Goal: Book appointment/travel/reservation

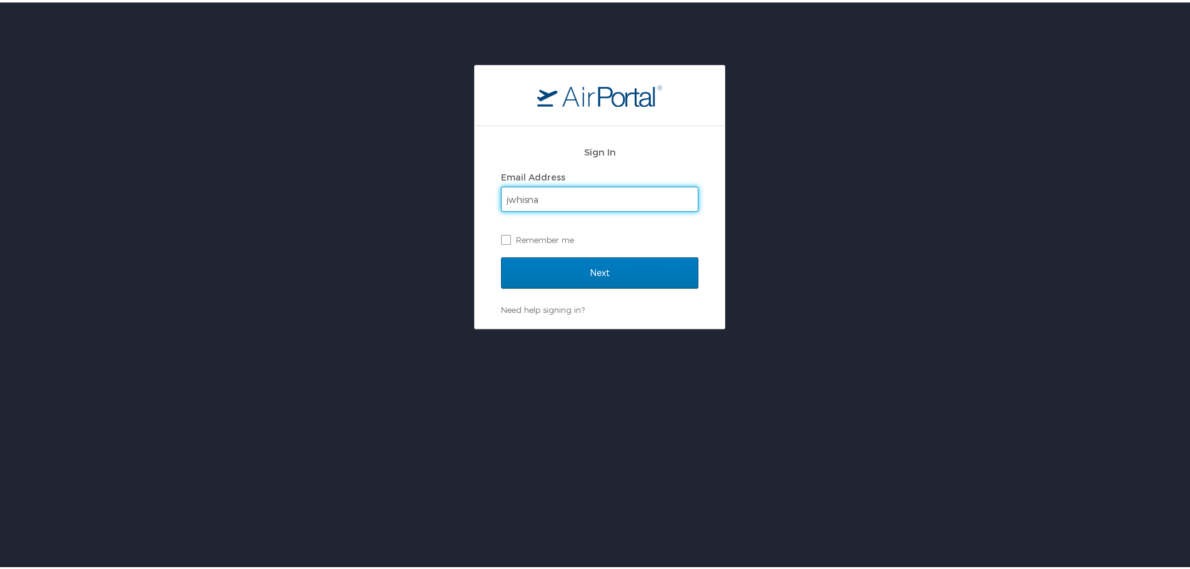
type input "[EMAIL_ADDRESS][DOMAIN_NAME]"
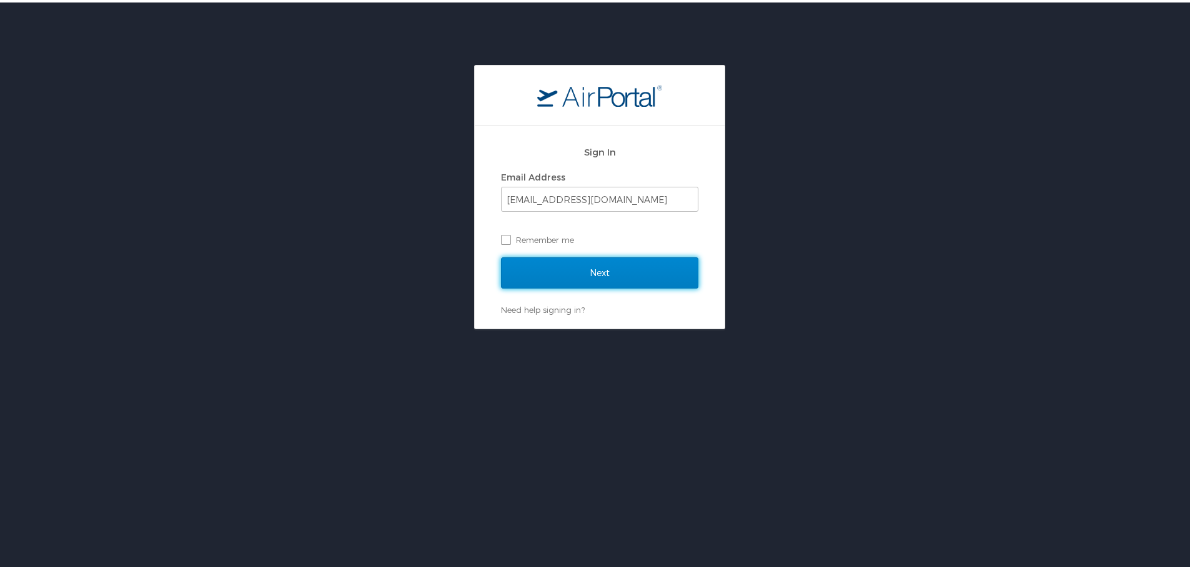
click at [638, 275] on input "Next" at bounding box center [599, 270] width 197 height 31
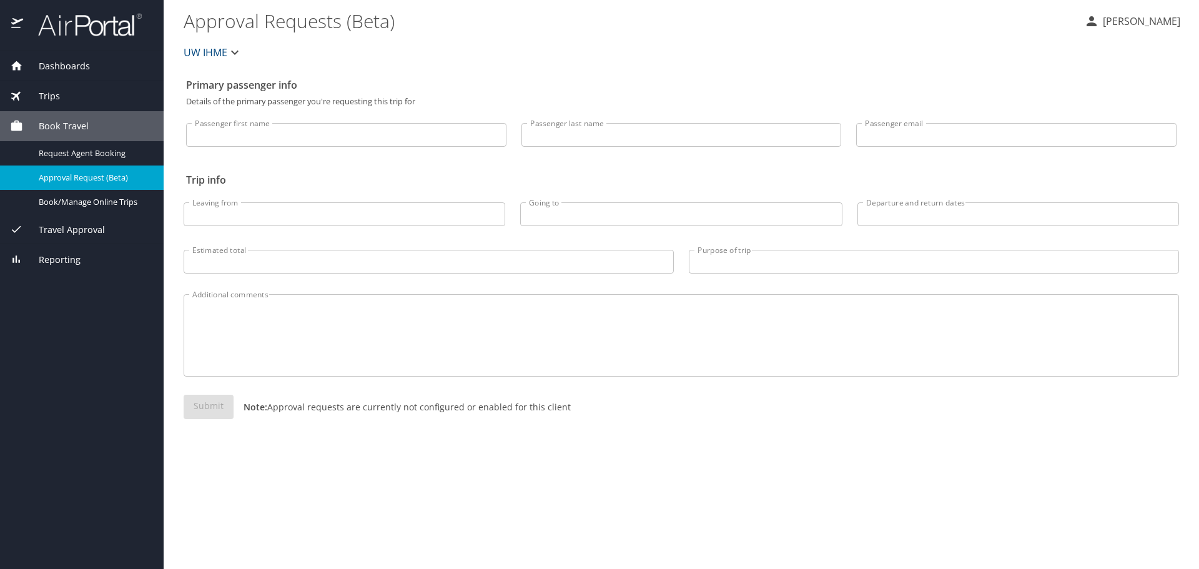
click at [318, 128] on input "Passenger first name" at bounding box center [346, 135] width 320 height 24
type input "Joanna"
type input "Whisnant"
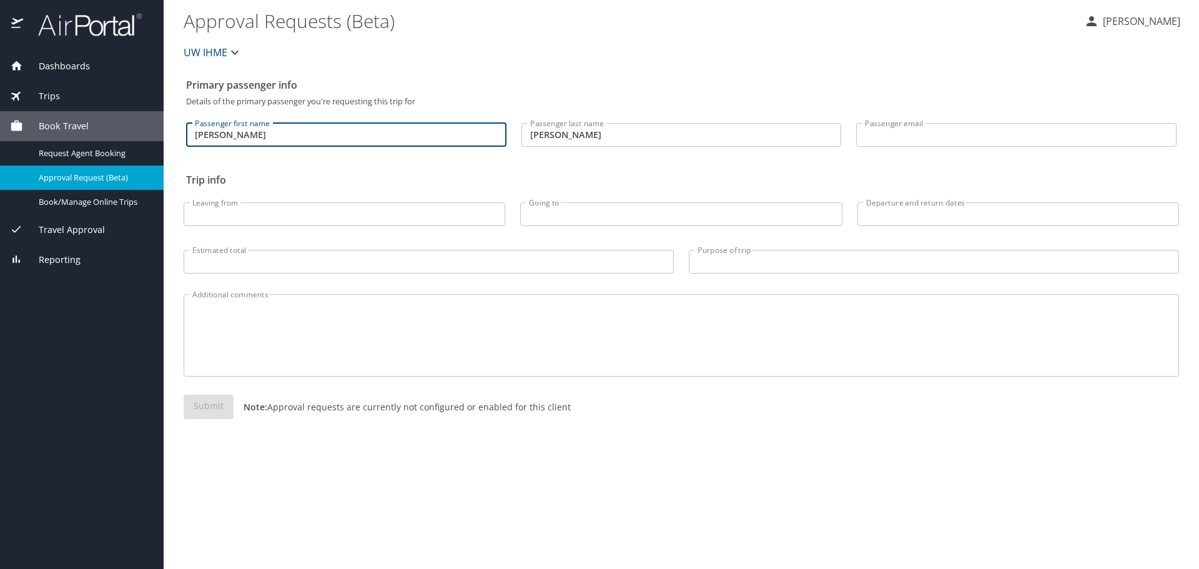
type input "[EMAIL_ADDRESS][DOMAIN_NAME]"
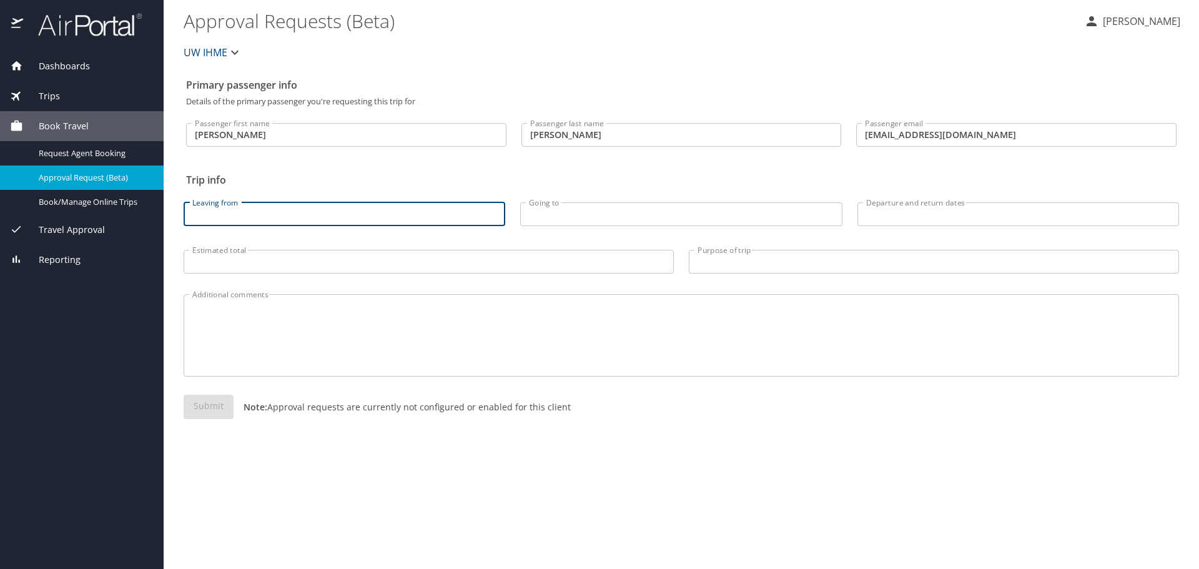
click at [305, 207] on input "Leaving from" at bounding box center [345, 214] width 322 height 24
type input "Seattle"
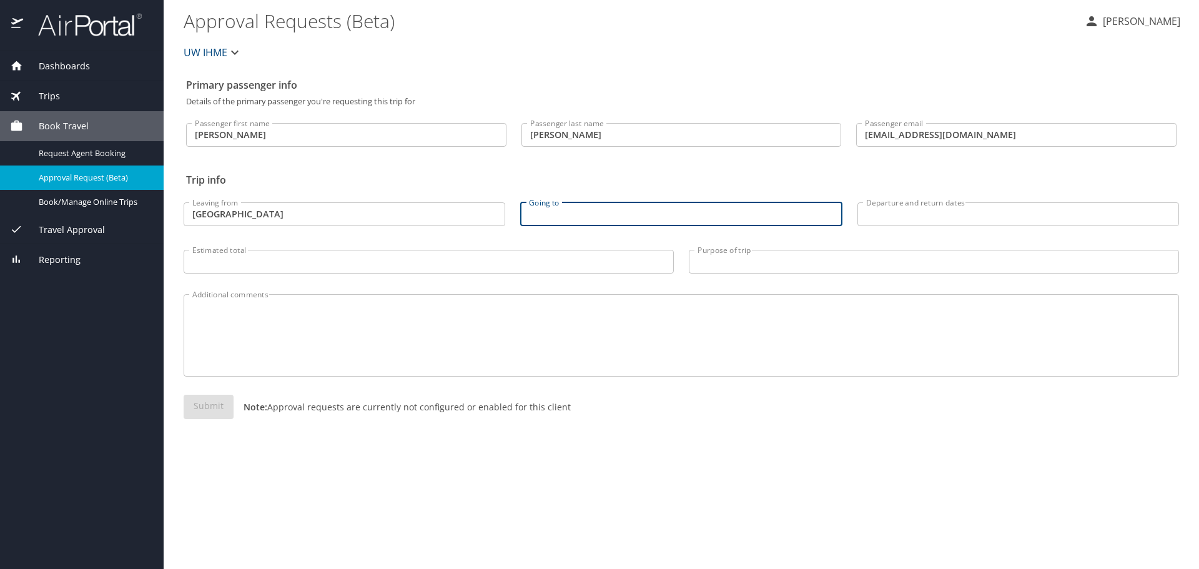
click at [655, 211] on input "Going to" at bounding box center [681, 214] width 322 height 24
type input "Toronto"
click at [990, 210] on input "Departure and return dates" at bounding box center [1019, 214] width 322 height 24
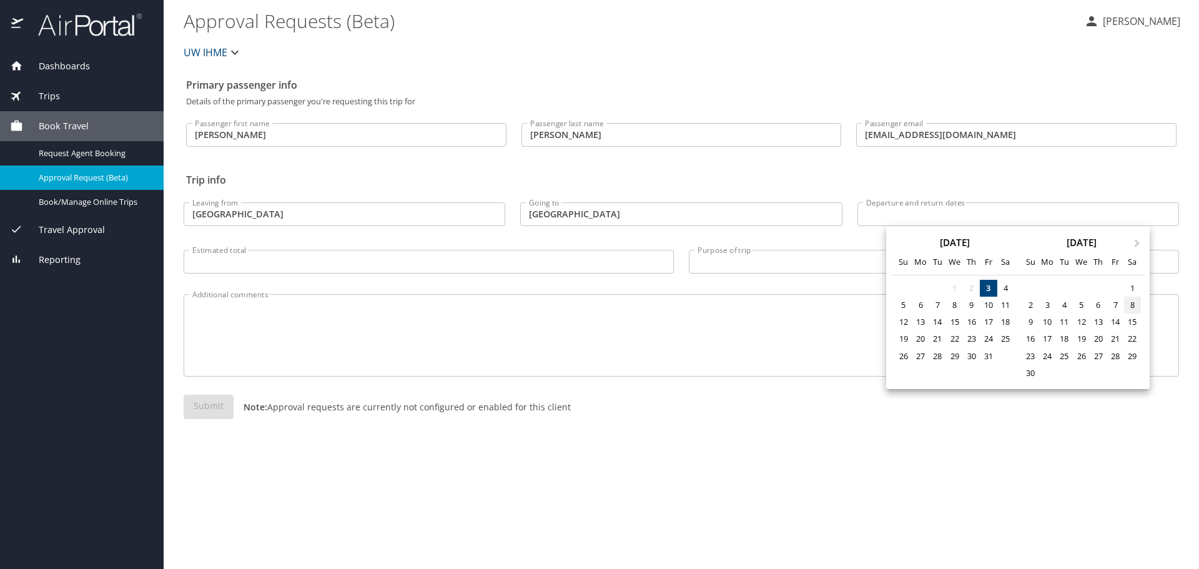
click at [1135, 308] on div "8" at bounding box center [1132, 305] width 17 height 17
click at [1134, 324] on div "15" at bounding box center [1132, 322] width 17 height 17
type input "11/08/2025 🠦 11/15/2025"
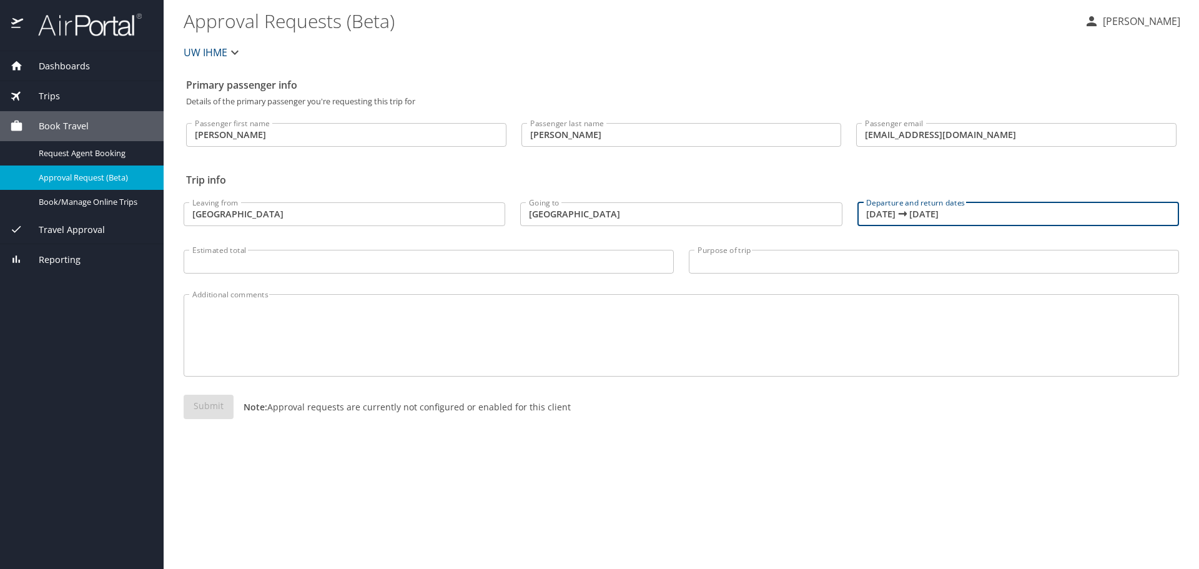
click at [79, 235] on span "Travel Approval" at bounding box center [64, 230] width 82 height 14
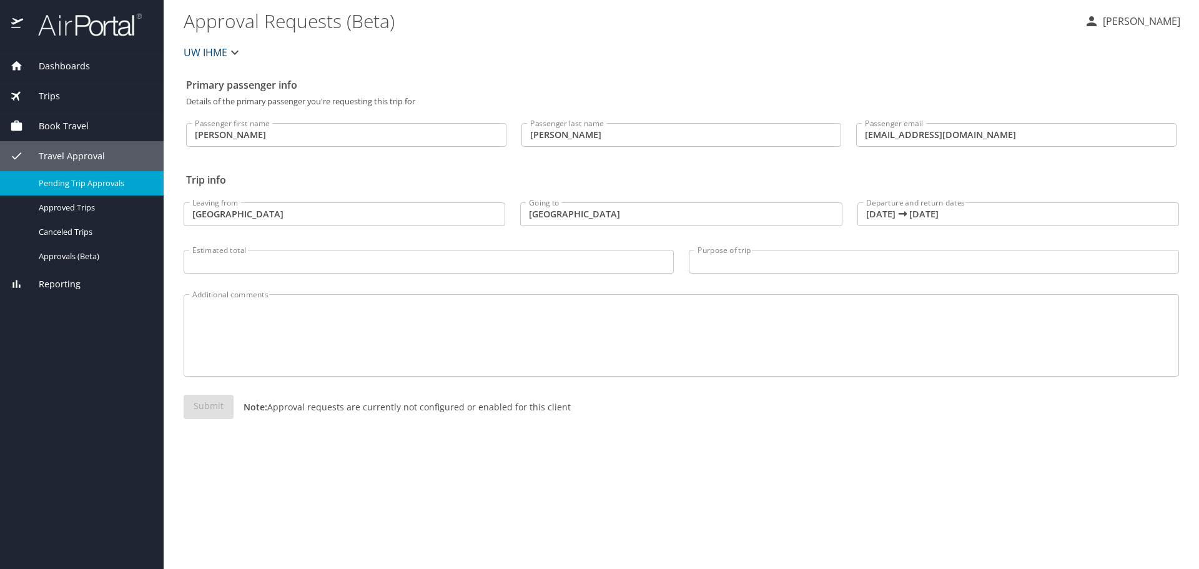
click at [96, 183] on span "Pending Trip Approvals" at bounding box center [94, 183] width 110 height 12
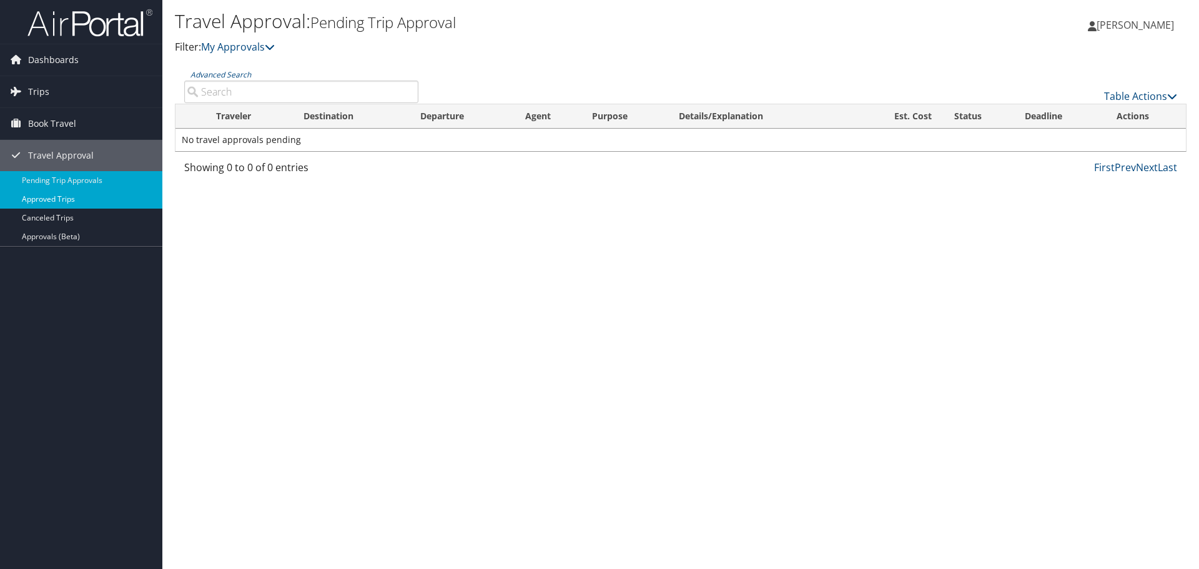
click at [46, 195] on link "Approved Trips" at bounding box center [81, 199] width 162 height 19
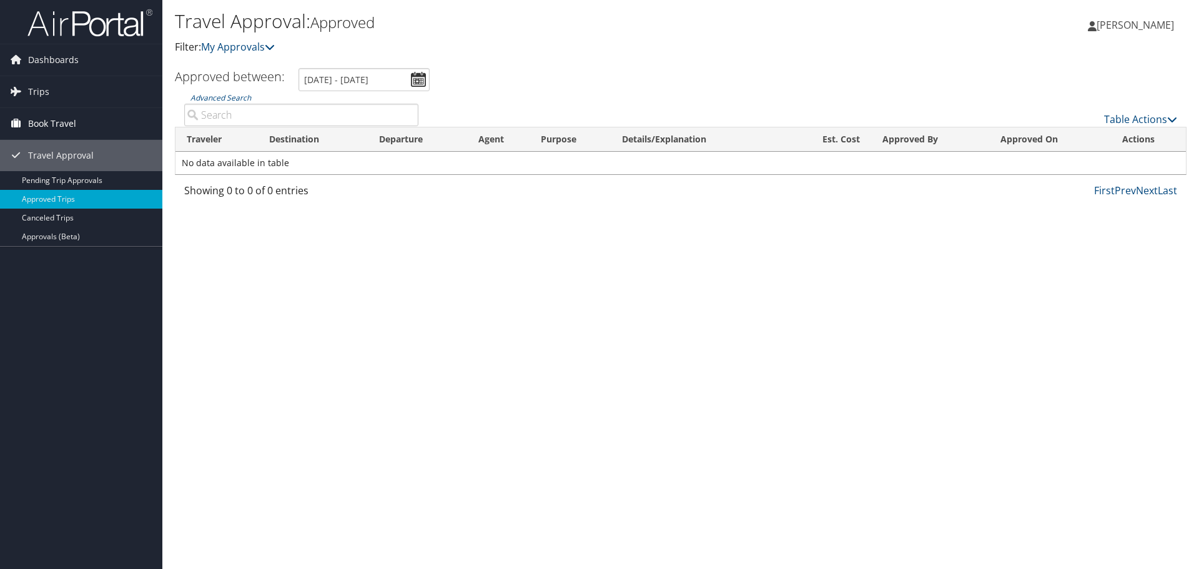
click at [56, 122] on span "Book Travel" at bounding box center [52, 123] width 48 height 31
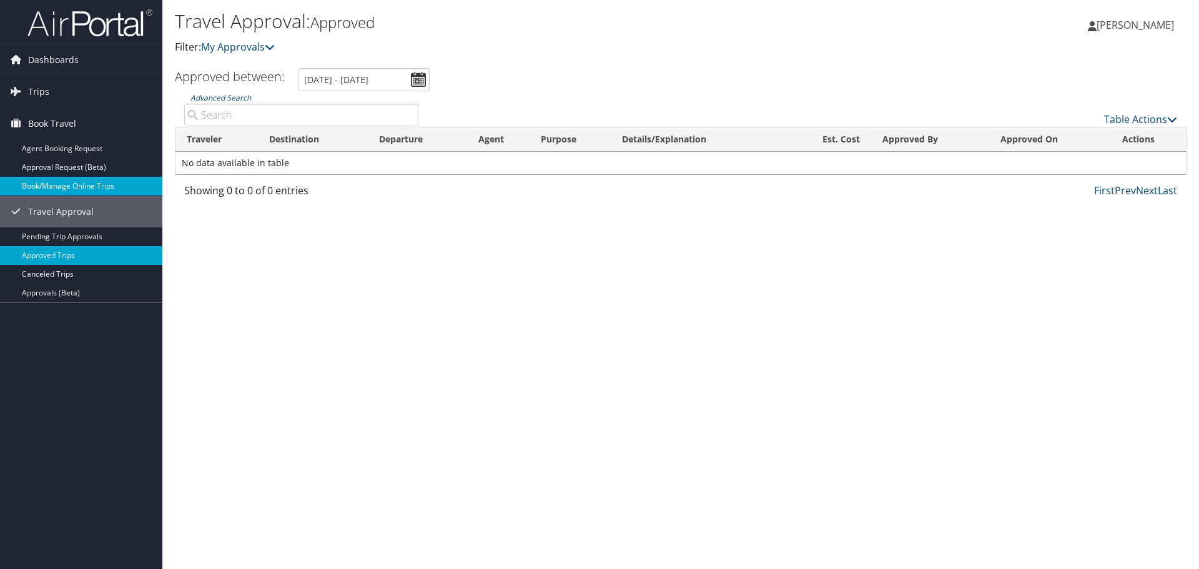
click at [52, 184] on link "Book/Manage Online Trips" at bounding box center [81, 186] width 162 height 19
click at [41, 66] on span "Dashboards" at bounding box center [53, 59] width 51 height 31
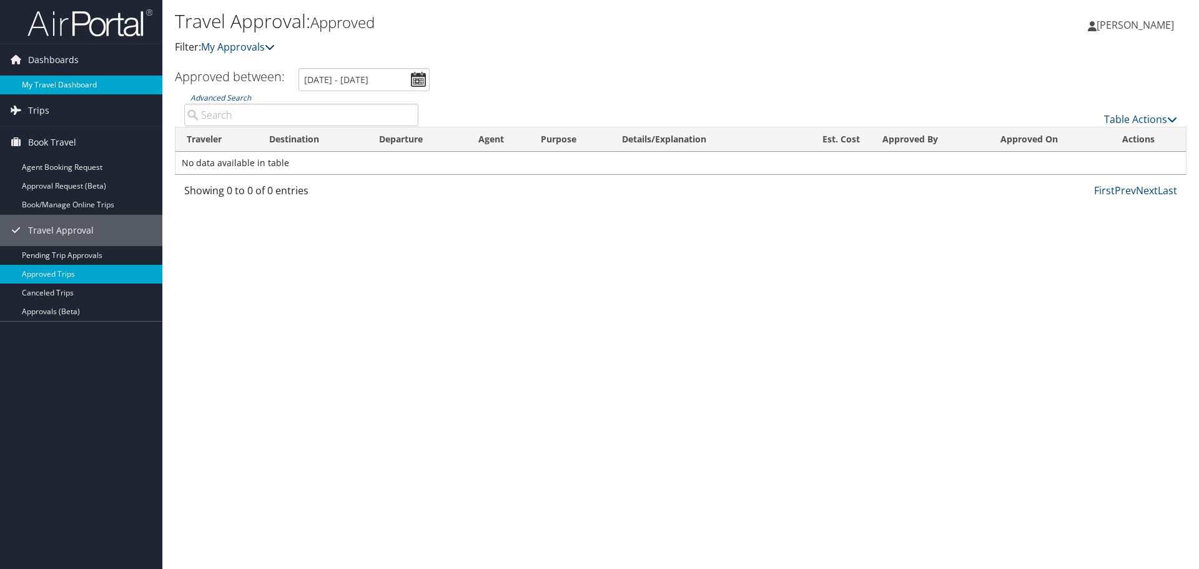
click at [43, 77] on link "My Travel Dashboard" at bounding box center [81, 85] width 162 height 19
